Goal: Task Accomplishment & Management: Use online tool/utility

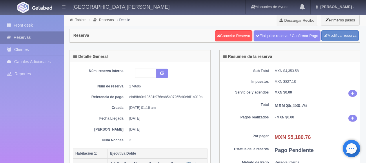
scroll to position [29, 0]
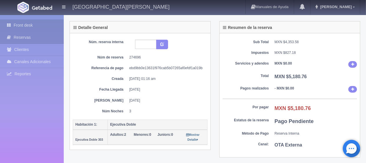
click at [39, 26] on link "Front desk" at bounding box center [32, 25] width 64 height 12
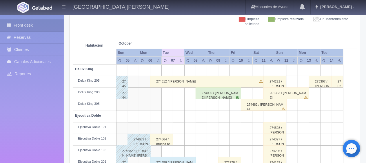
scroll to position [116, 0]
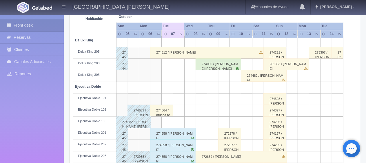
click at [201, 53] on div "274512 / [PERSON_NAME]" at bounding box center [207, 53] width 114 height 12
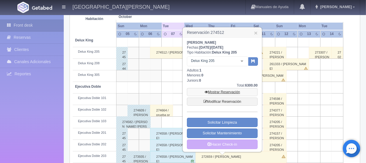
click at [218, 92] on link "Mostrar Reservación" at bounding box center [222, 92] width 71 height 8
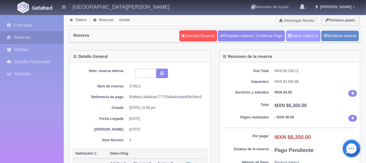
click at [301, 34] on link "Hacer Check-In" at bounding box center [303, 35] width 35 height 11
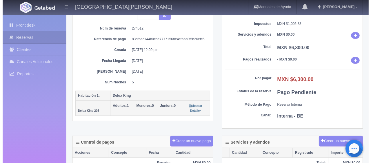
scroll to position [87, 0]
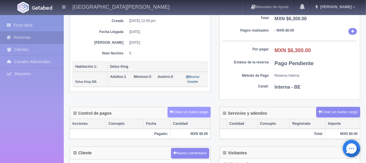
click at [192, 112] on button "Crear un nuevo pago" at bounding box center [189, 112] width 43 height 11
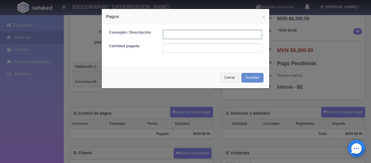
click at [197, 33] on input "text" at bounding box center [212, 34] width 99 height 9
type input "Total Tarjeta"
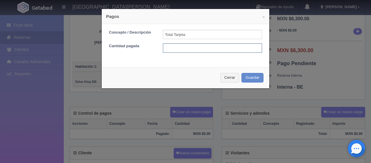
click at [201, 48] on input "text" at bounding box center [212, 48] width 99 height 9
type input "6300"
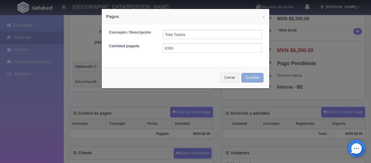
click at [254, 75] on button "Guardar" at bounding box center [253, 78] width 22 height 10
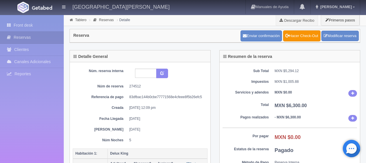
scroll to position [87, 0]
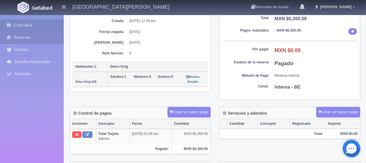
click at [31, 26] on link "Front desk" at bounding box center [32, 25] width 64 height 12
